Goal: Task Accomplishment & Management: Manage account settings

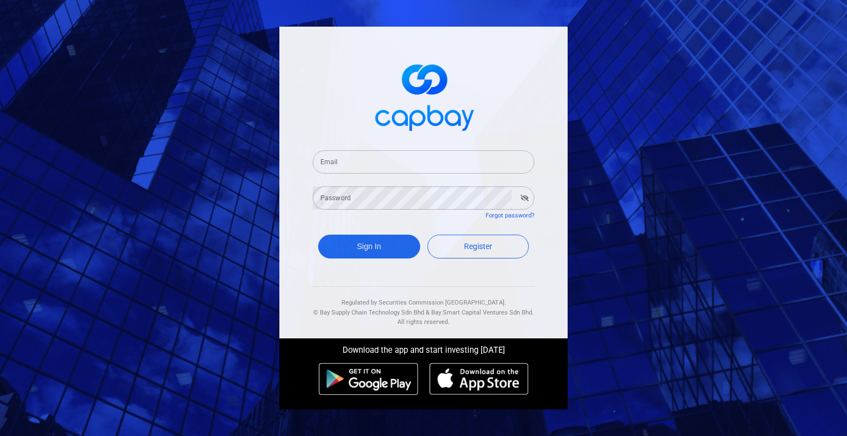
click at [399, 163] on input "Email" at bounding box center [424, 161] width 222 height 23
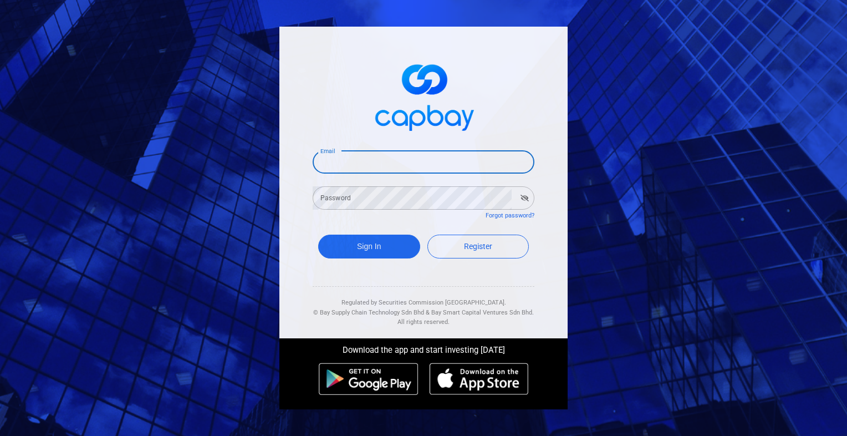
type input "[EMAIL_ADDRESS][DOMAIN_NAME]"
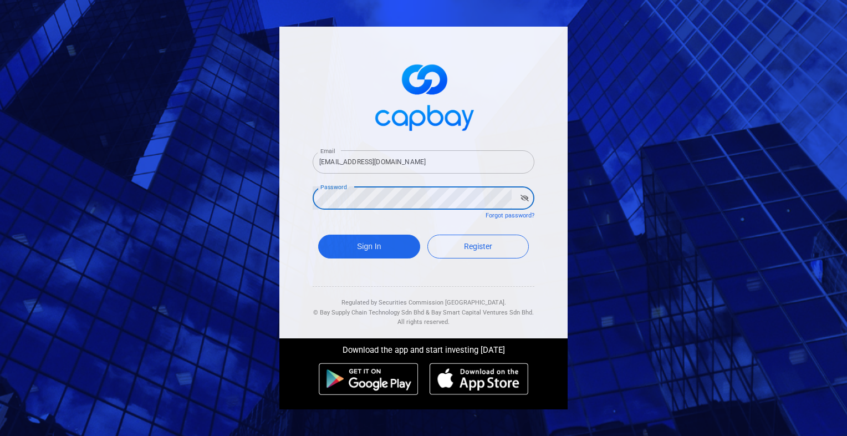
click at [318, 234] on button "Sign In" at bounding box center [369, 246] width 102 height 24
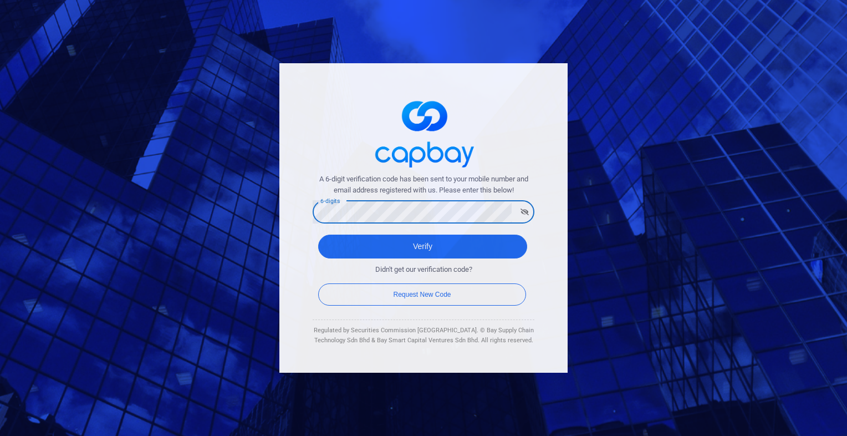
click at [318, 234] on button "Verify" at bounding box center [422, 246] width 209 height 24
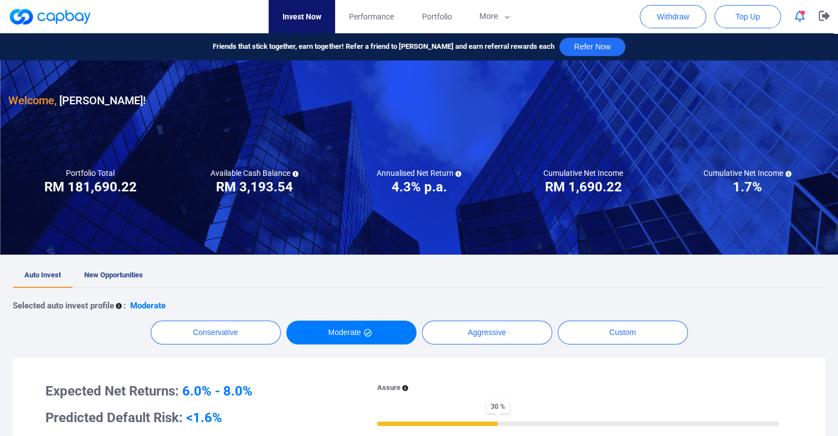
click at [798, 13] on icon "button" at bounding box center [800, 17] width 10 height 12
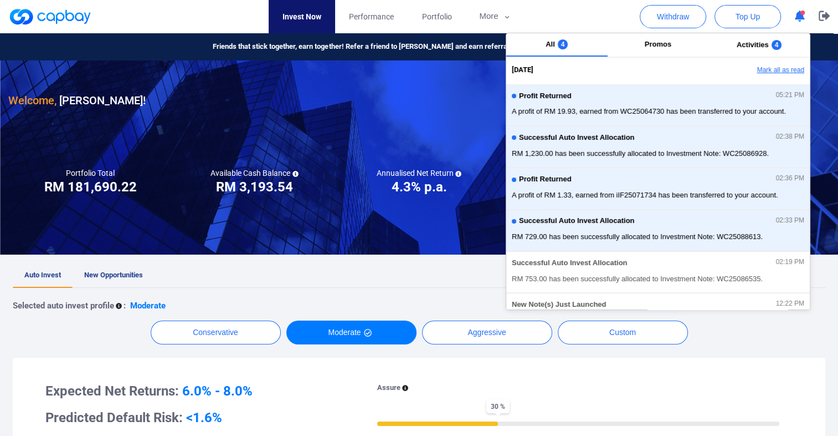
click at [769, 72] on button "Mark all as read" at bounding box center [750, 70] width 119 height 19
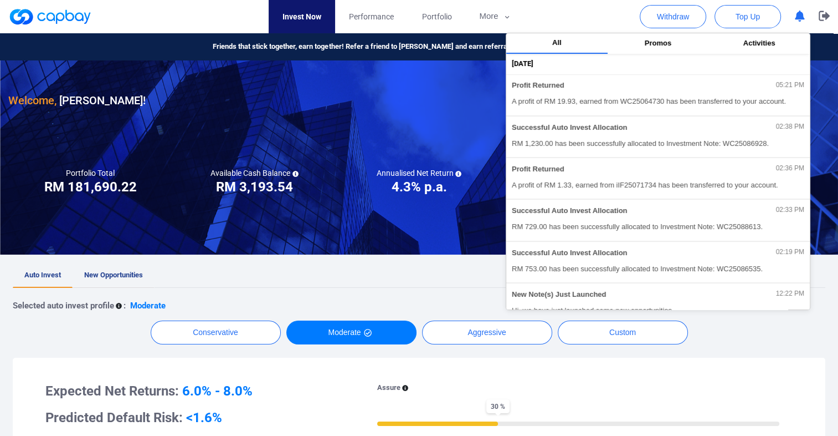
click at [112, 278] on span "New Opportunities" at bounding box center [113, 274] width 59 height 8
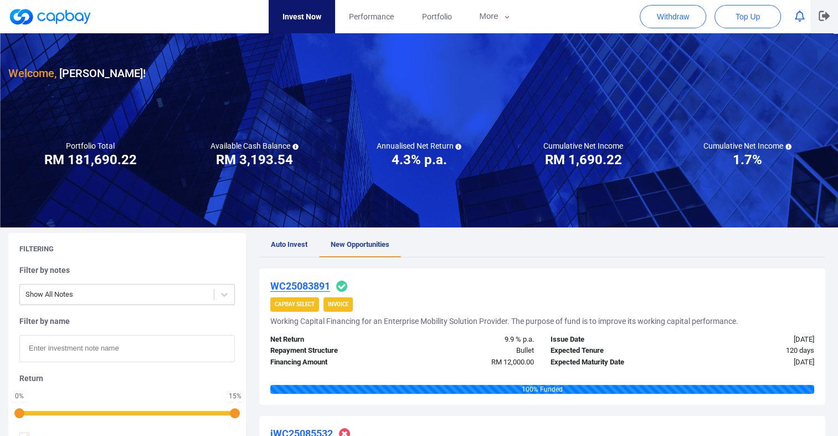
click at [823, 14] on icon "button" at bounding box center [824, 16] width 11 height 11
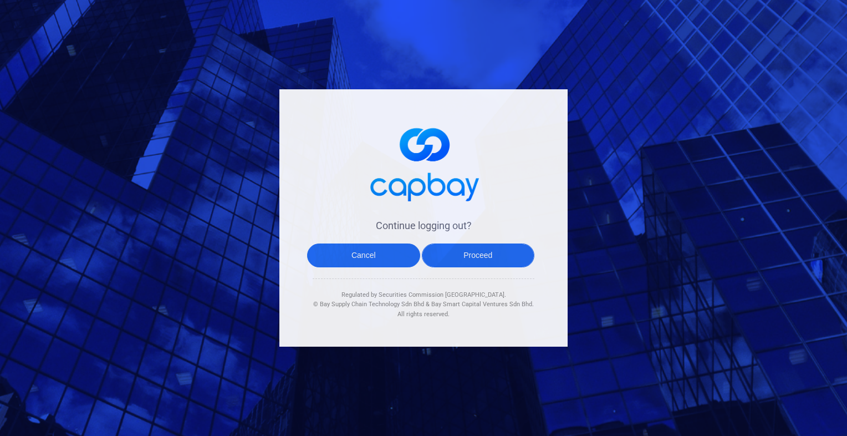
click at [473, 254] on button "Proceed" at bounding box center [478, 255] width 113 height 24
